Goal: Book appointment/travel/reservation

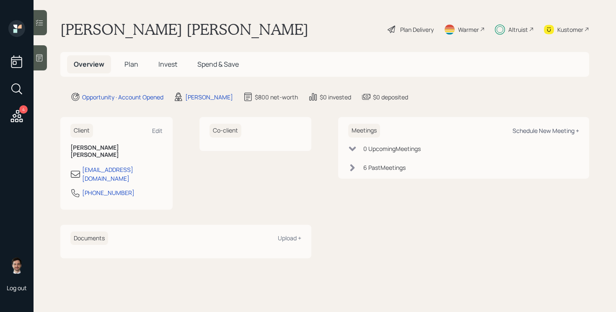
click at [546, 134] on div "Schedule New Meeting +" at bounding box center [546, 131] width 67 height 8
select select "ef6b64e1-8f62-4a74-b865-a7df4b35b836"
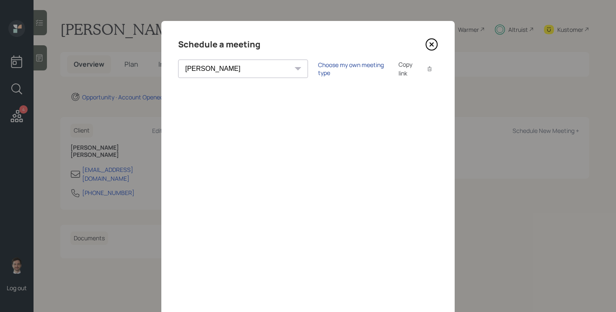
click at [318, 69] on div "Choose my own meeting type" at bounding box center [353, 69] width 70 height 16
click at [433, 46] on icon at bounding box center [431, 44] width 3 height 3
